Goal: Task Accomplishment & Management: Complete application form

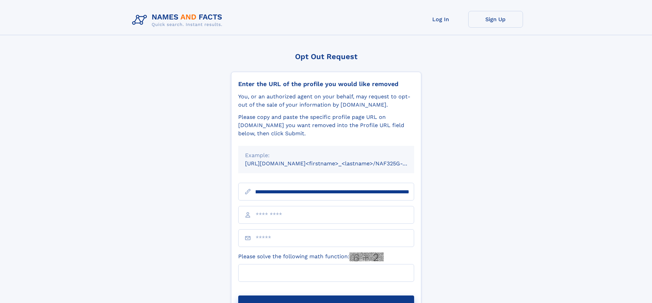
scroll to position [0, 88]
type input "**********"
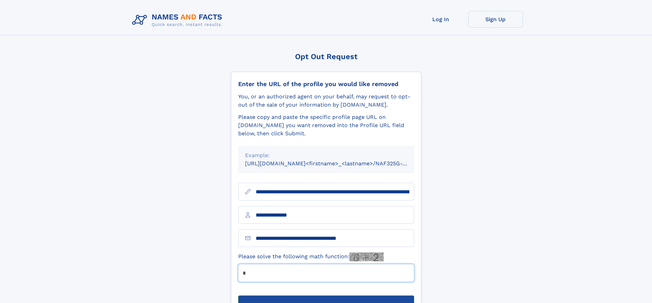
type input "*"
click at [326, 296] on button "Submit Opt Out Request" at bounding box center [326, 307] width 176 height 22
